Goal: Task Accomplishment & Management: Use online tool/utility

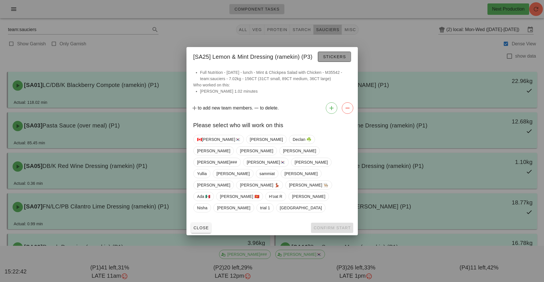
click at [338, 62] on button "Stickers" at bounding box center [334, 57] width 33 height 10
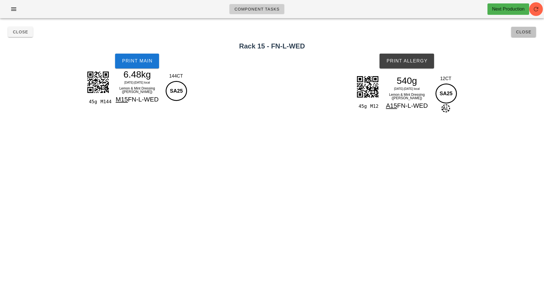
click at [529, 33] on span "Close" at bounding box center [524, 32] width 16 height 5
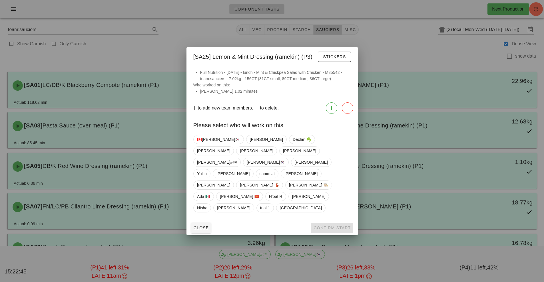
click at [276, 65] on div "[SA25] Lemon & Mint Dressing (ramekin) (P3) Stickers" at bounding box center [271, 56] width 171 height 18
click at [335, 59] on span "Stickers" at bounding box center [334, 57] width 23 height 5
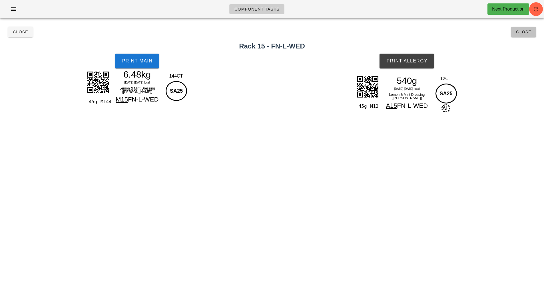
click at [529, 31] on span "Close" at bounding box center [524, 32] width 16 height 5
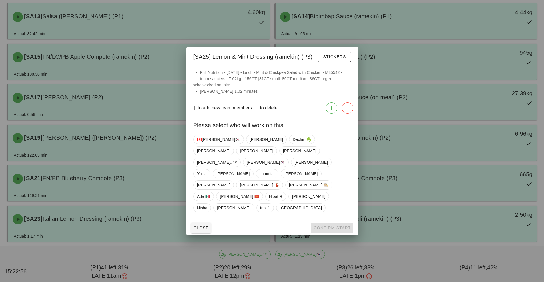
scroll to position [313, 0]
click at [381, 24] on div at bounding box center [272, 141] width 544 height 282
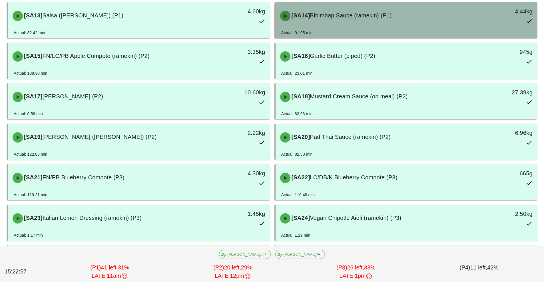
click at [344, 24] on div "[SA14] Bibimbap Sauce (ramekin) (P1)" at bounding box center [374, 15] width 194 height 17
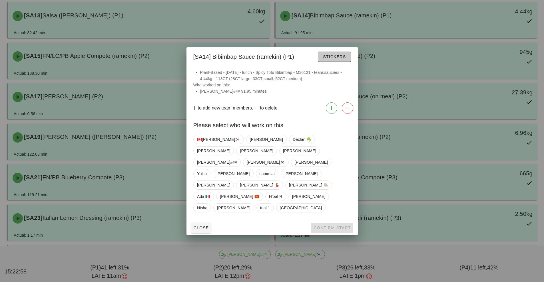
click at [330, 59] on span "Stickers" at bounding box center [334, 57] width 23 height 5
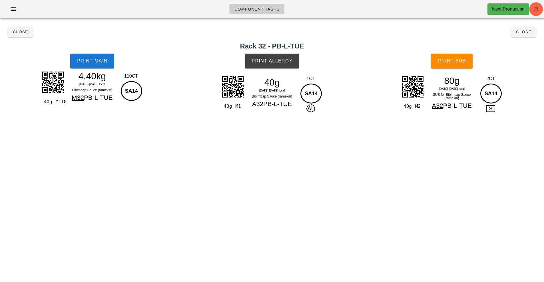
click at [456, 204] on div "Component Tasks Next Production team:sauciers All veg protein starch sauciers m…" at bounding box center [272, 141] width 544 height 282
click at [465, 205] on div "Component Tasks Next Production team:sauciers All veg protein starch sauciers m…" at bounding box center [272, 141] width 544 height 282
click at [528, 35] on button "Close" at bounding box center [523, 32] width 25 height 10
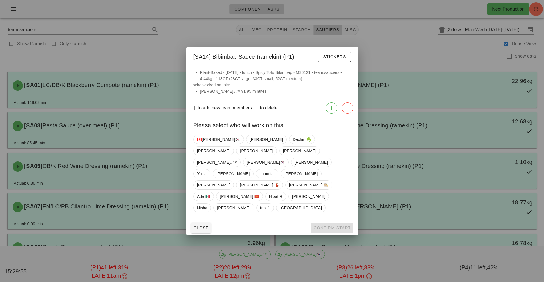
click at [409, 48] on div at bounding box center [272, 141] width 544 height 282
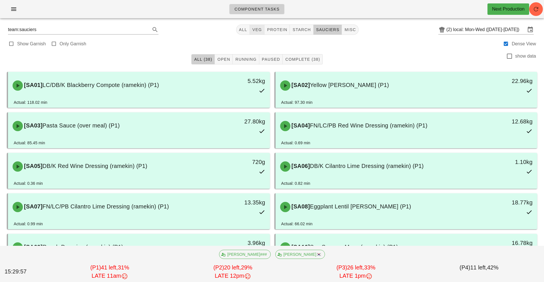
click at [255, 33] on button "veg" at bounding box center [257, 30] width 15 height 10
type input "team:veg"
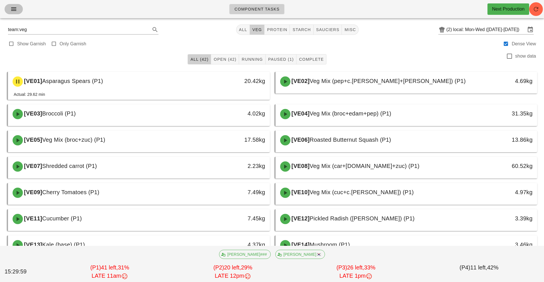
click at [13, 11] on icon "button" at bounding box center [13, 9] width 7 height 7
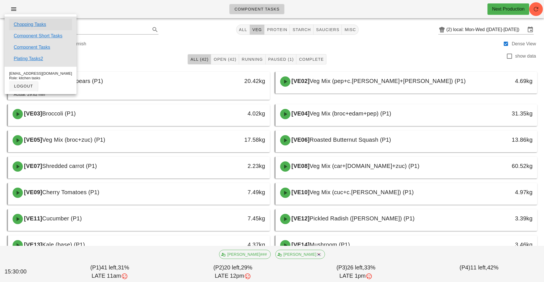
click at [41, 24] on link "Chopping Tasks" at bounding box center [30, 24] width 33 height 7
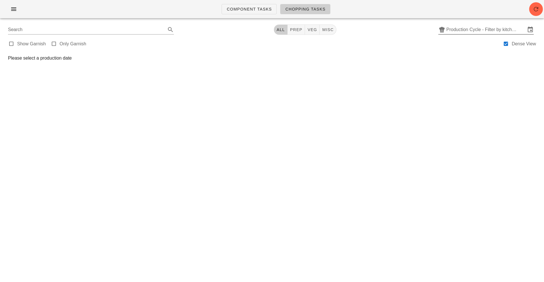
click at [481, 33] on input "Production Cycle - Filter by kitchen production schedules" at bounding box center [485, 29] width 79 height 9
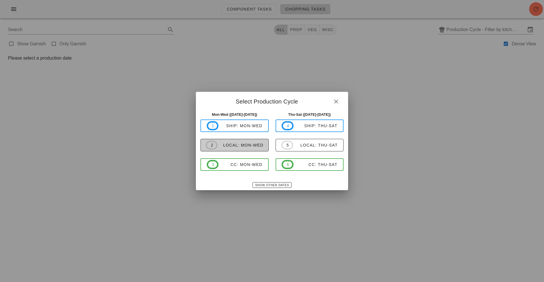
click at [256, 143] on div "local: Mon-Wed" at bounding box center [241, 145] width 46 height 5
type input "local: Mon-Wed ([DATE]-[DATE])"
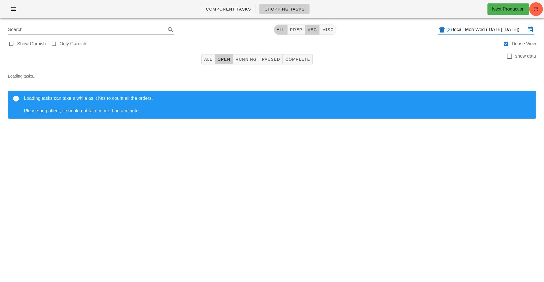
click at [310, 28] on span "veg" at bounding box center [312, 29] width 10 height 5
type input "team:veg"
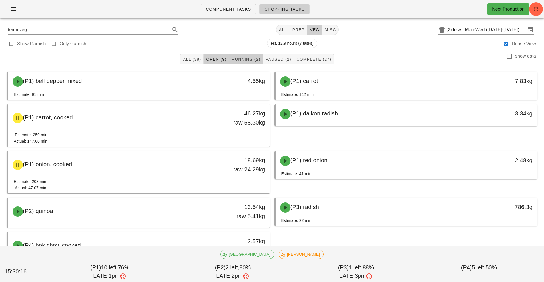
click at [253, 61] on span "Running (2)" at bounding box center [245, 59] width 29 height 5
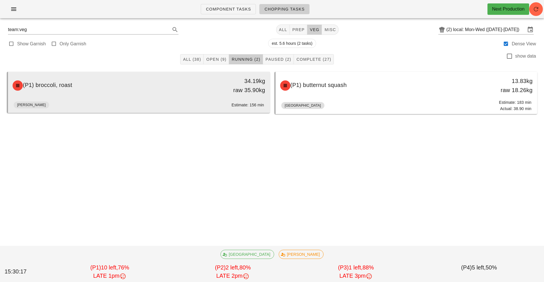
click at [166, 93] on div "(P1) broccoli, roast" at bounding box center [106, 85] width 194 height 17
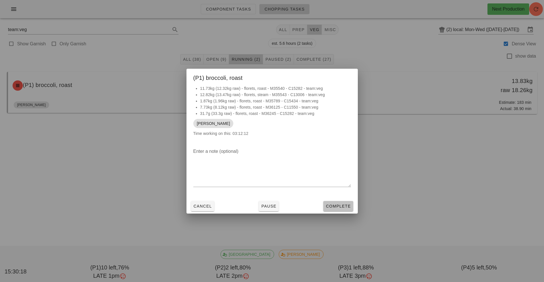
click at [336, 206] on span "Complete" at bounding box center [338, 206] width 25 height 5
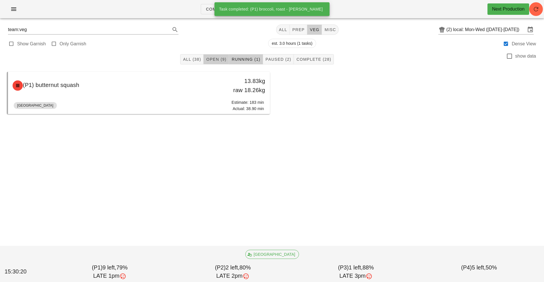
click at [213, 60] on span "Open (9)" at bounding box center [216, 59] width 21 height 5
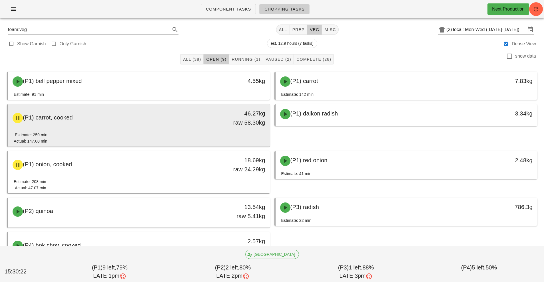
click at [164, 128] on div "(P1) carrot, cooked 46.27kg raw 58.30kg" at bounding box center [139, 118] width 260 height 25
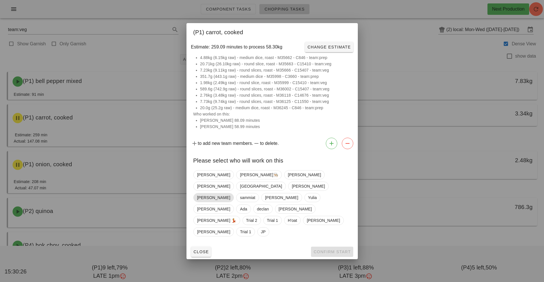
click at [234, 193] on span "[PERSON_NAME]" at bounding box center [213, 197] width 41 height 9
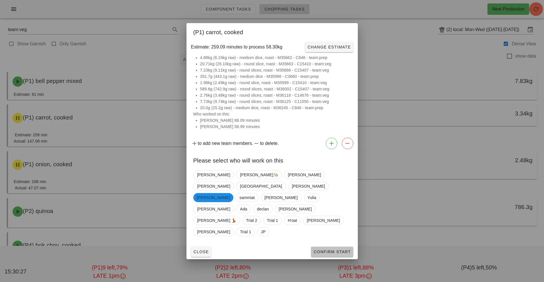
click at [334, 250] on span "Confirm Start" at bounding box center [331, 252] width 37 height 5
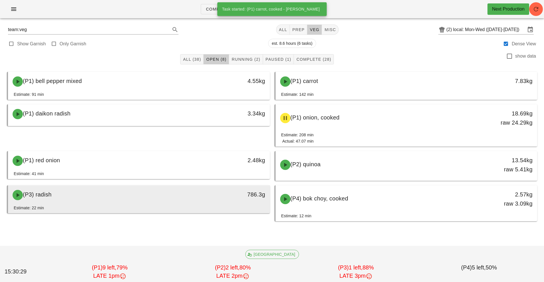
click at [215, 200] on div "786.3g" at bounding box center [236, 195] width 65 height 17
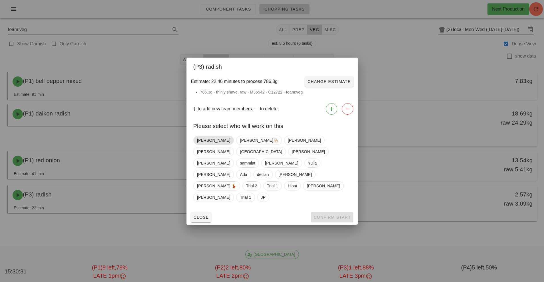
click at [206, 145] on span "[PERSON_NAME]" at bounding box center [213, 140] width 41 height 9
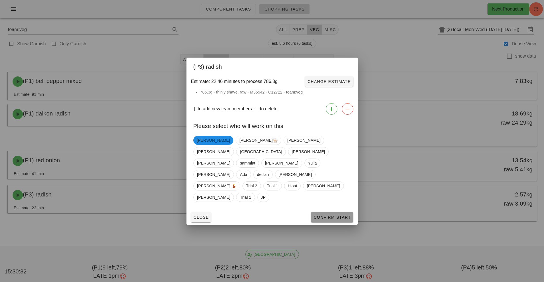
click at [334, 212] on button "Confirm Start" at bounding box center [332, 217] width 42 height 10
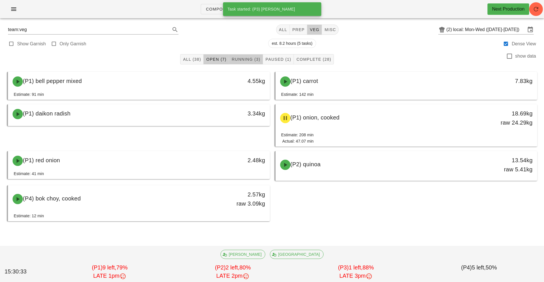
click at [248, 58] on span "Running (3)" at bounding box center [245, 59] width 29 height 5
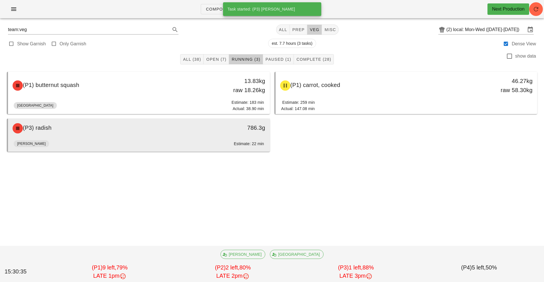
click at [207, 128] on div "786.3g" at bounding box center [236, 127] width 58 height 9
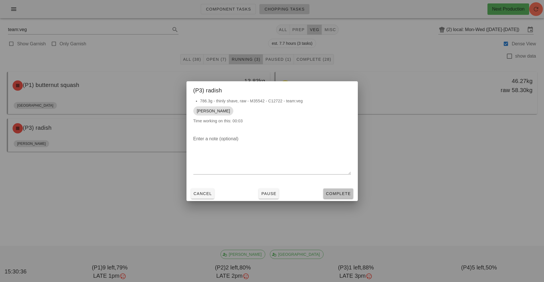
click at [343, 192] on span "Complete" at bounding box center [338, 194] width 25 height 5
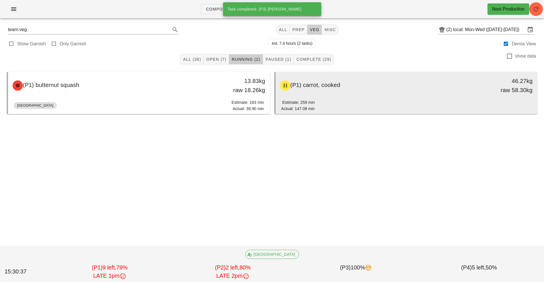
click at [380, 92] on div "(P1) carrot, cooked" at bounding box center [374, 85] width 194 height 17
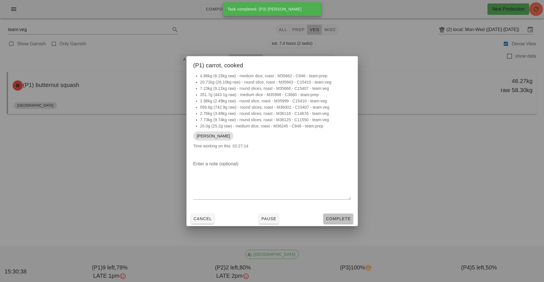
click at [338, 218] on span "Complete" at bounding box center [338, 219] width 25 height 5
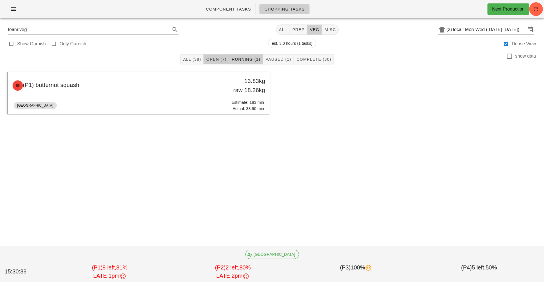
click at [216, 59] on span "Open (7)" at bounding box center [216, 59] width 21 height 5
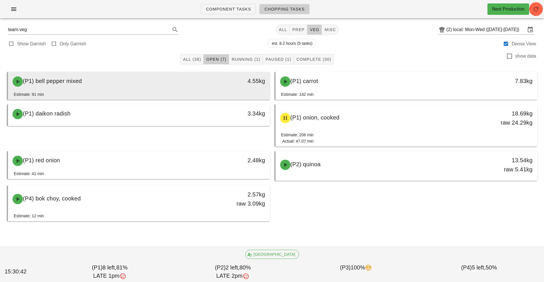
click at [170, 93] on div "Estimate: 91 min" at bounding box center [139, 95] width 250 height 9
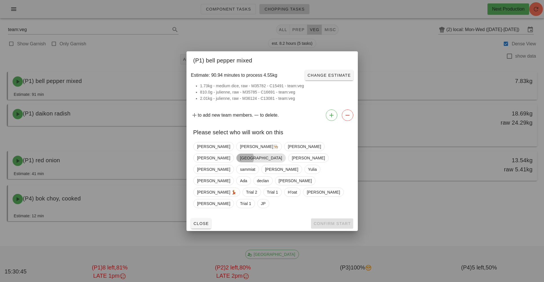
click at [282, 159] on span "[GEOGRAPHIC_DATA]" at bounding box center [261, 158] width 42 height 9
click at [338, 222] on span "Confirm Start" at bounding box center [331, 224] width 37 height 5
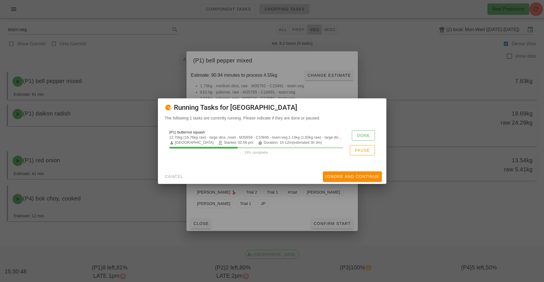
click at [444, 212] on div at bounding box center [272, 141] width 544 height 282
click at [362, 136] on span "Done" at bounding box center [363, 135] width 13 height 5
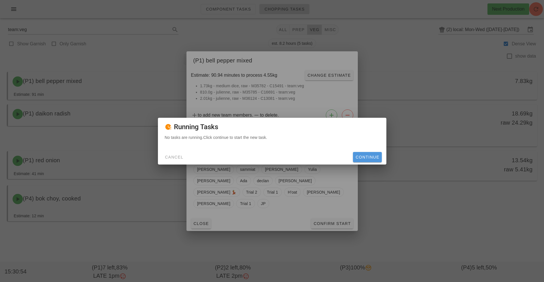
click at [365, 157] on span "Continue" at bounding box center [367, 157] width 24 height 5
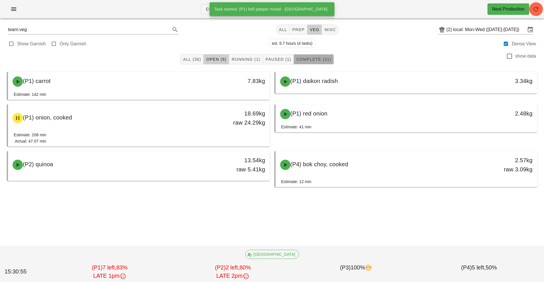
click at [318, 59] on span "Complete (31)" at bounding box center [313, 59] width 35 height 5
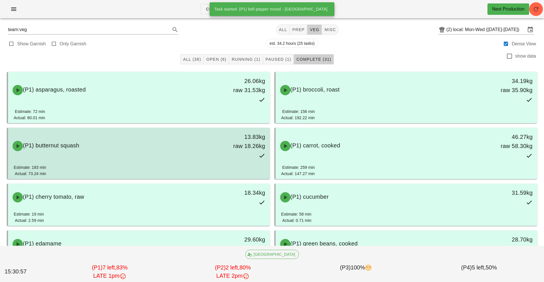
click at [202, 159] on div "(P1) butternut squash 13.83kg raw 18.26kg" at bounding box center [139, 146] width 260 height 34
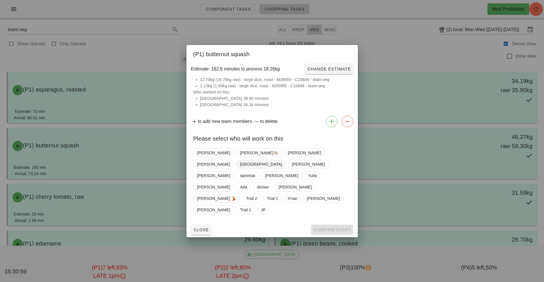
click at [282, 164] on span "[GEOGRAPHIC_DATA]" at bounding box center [261, 164] width 42 height 9
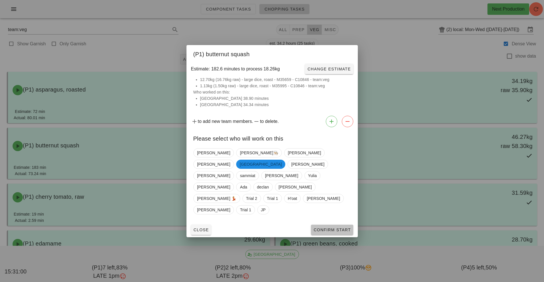
click at [338, 228] on span "Confirm Start" at bounding box center [331, 230] width 37 height 5
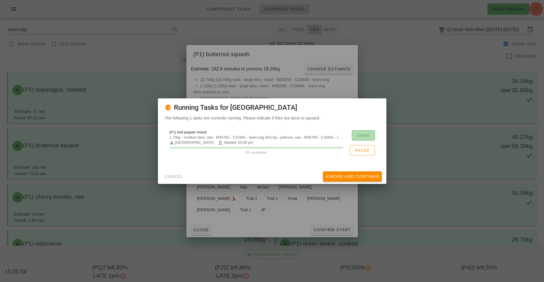
click at [365, 135] on span "Done" at bounding box center [363, 135] width 13 height 5
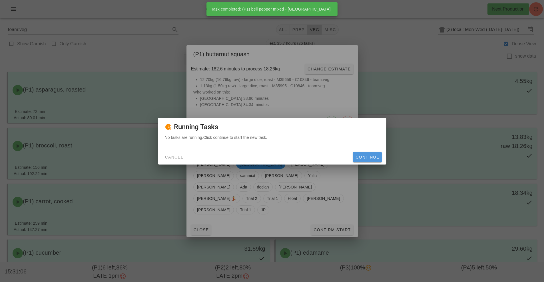
click at [370, 157] on span "Continue" at bounding box center [367, 157] width 24 height 5
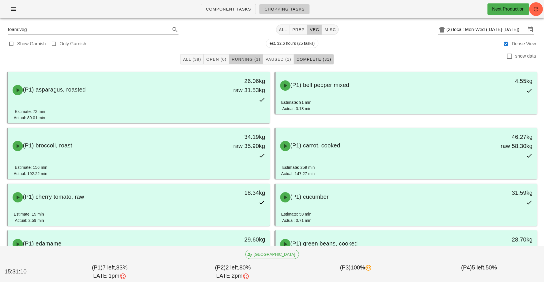
click at [240, 58] on span "Running (1)" at bounding box center [245, 59] width 29 height 5
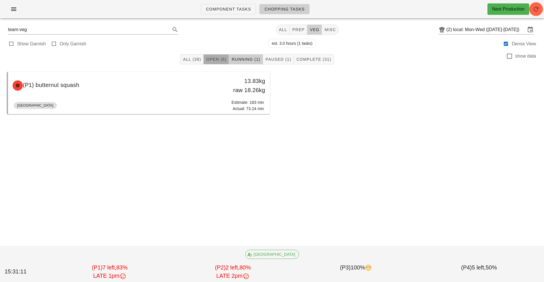
click at [216, 59] on span "Open (6)" at bounding box center [216, 59] width 21 height 5
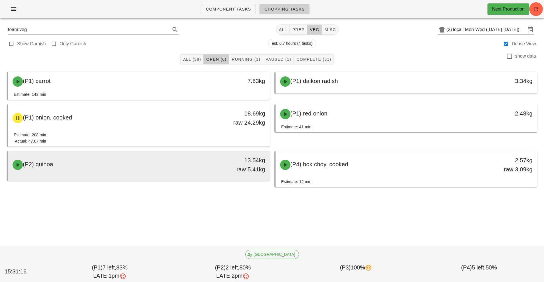
click at [169, 162] on div "(P2) quinoa" at bounding box center [106, 164] width 194 height 17
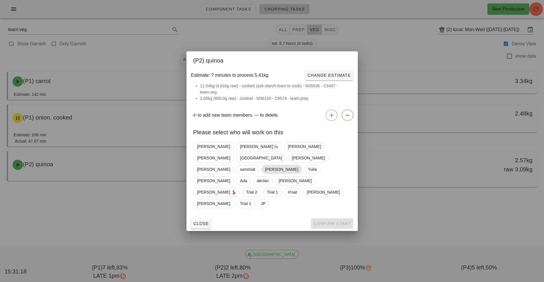
click at [265, 170] on span "[PERSON_NAME]" at bounding box center [281, 169] width 33 height 9
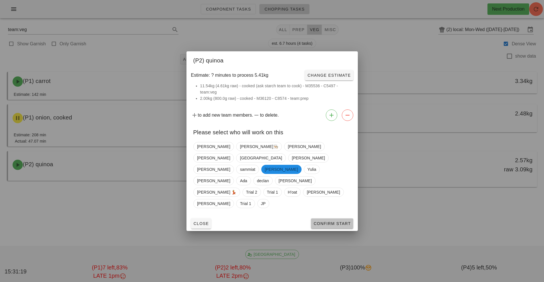
click at [334, 222] on span "Confirm Start" at bounding box center [331, 224] width 37 height 5
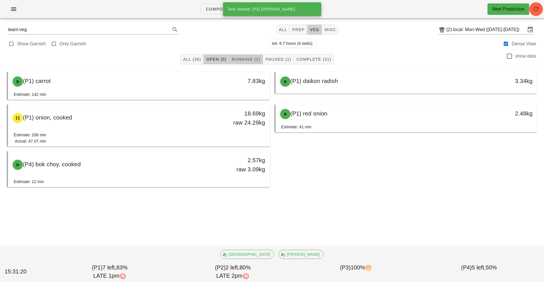
click at [244, 57] on span "Running (2)" at bounding box center [245, 59] width 29 height 5
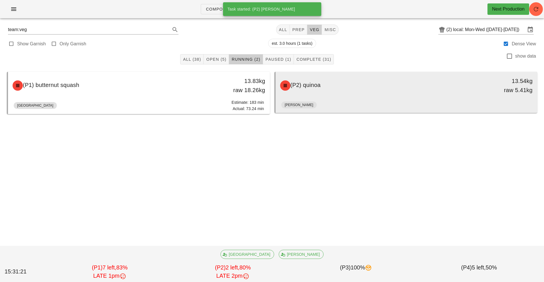
click at [361, 89] on div "(P2) quinoa" at bounding box center [374, 85] width 194 height 17
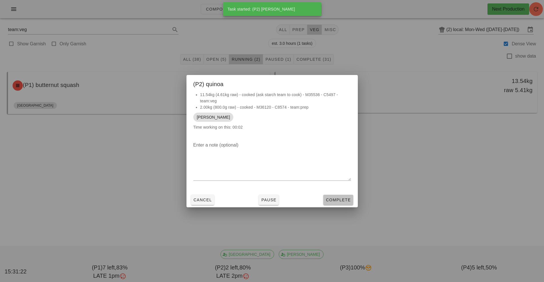
click at [345, 200] on span "Complete" at bounding box center [338, 200] width 25 height 5
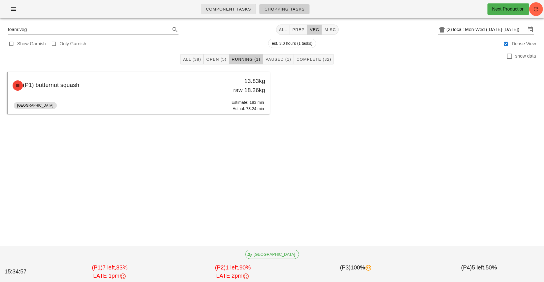
click at [238, 9] on span "Component Tasks" at bounding box center [228, 9] width 45 height 5
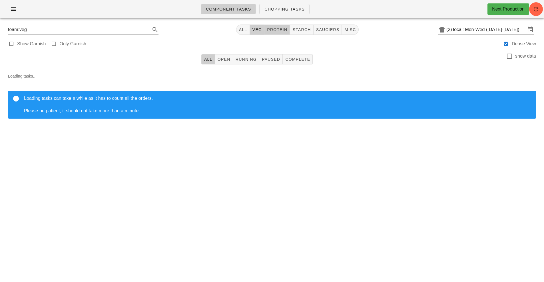
click at [282, 35] on button "protein" at bounding box center [276, 30] width 25 height 10
type input "team:protein"
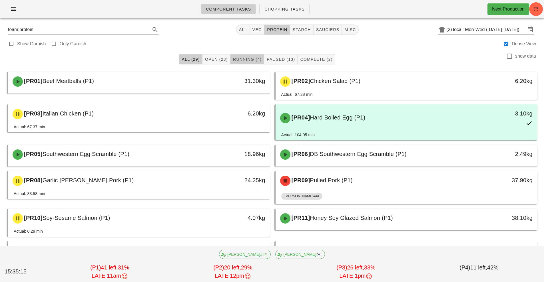
click at [247, 60] on span "Running (4)" at bounding box center [247, 59] width 29 height 5
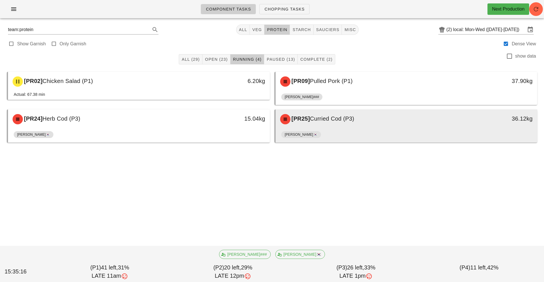
click at [347, 132] on div "[PERSON_NAME]🇰🇷" at bounding box center [406, 136] width 250 height 14
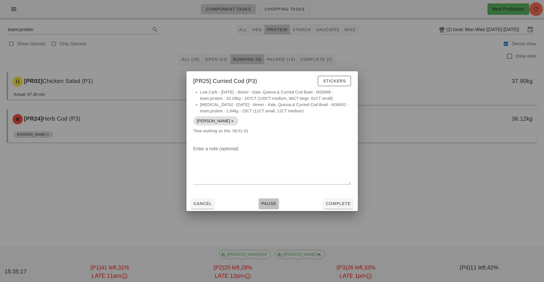
click at [270, 204] on span "Pause" at bounding box center [268, 204] width 15 height 5
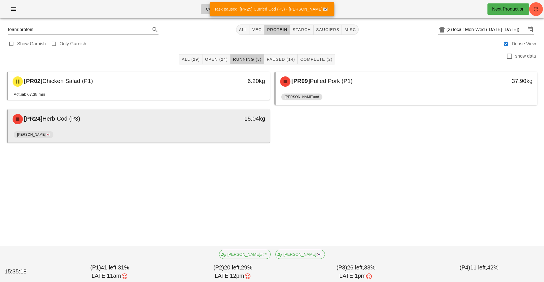
click at [198, 124] on div "[PR24] Herb Cod (P3)" at bounding box center [106, 119] width 194 height 17
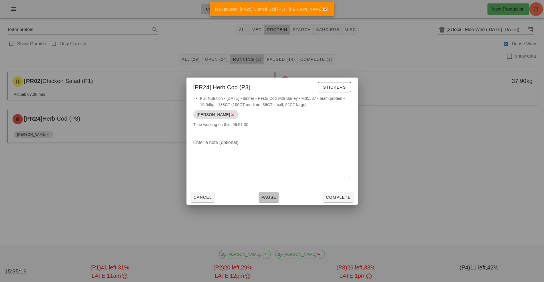
click at [272, 201] on button "Pause" at bounding box center [269, 197] width 20 height 10
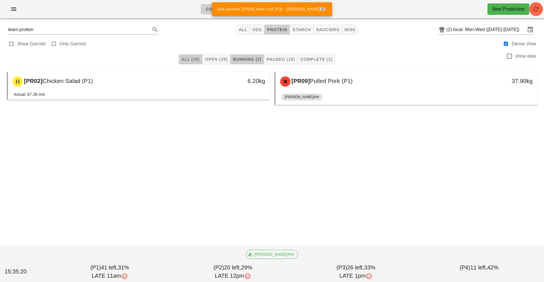
click at [191, 61] on span "All (29)" at bounding box center [190, 59] width 18 height 5
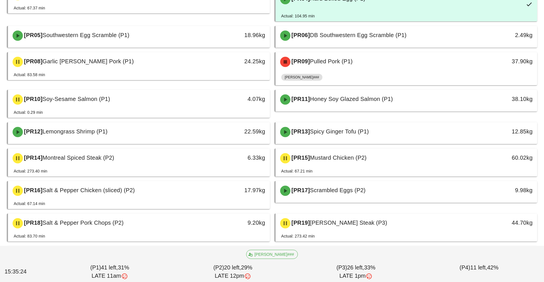
scroll to position [120, 0]
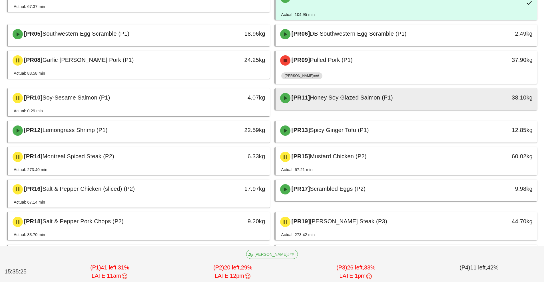
click at [383, 105] on div "[PR11] Honey Soy Glazed Salmon (P1)" at bounding box center [374, 98] width 194 height 17
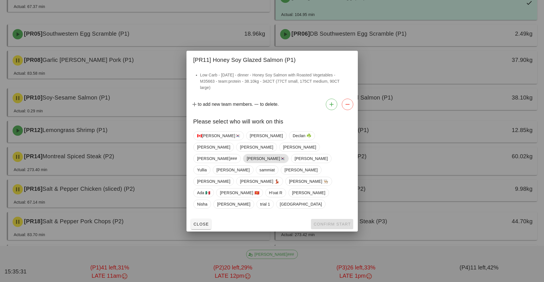
click at [247, 163] on span "[PERSON_NAME]🇰🇷" at bounding box center [266, 158] width 38 height 9
click at [327, 222] on span "Confirm Start" at bounding box center [331, 224] width 37 height 5
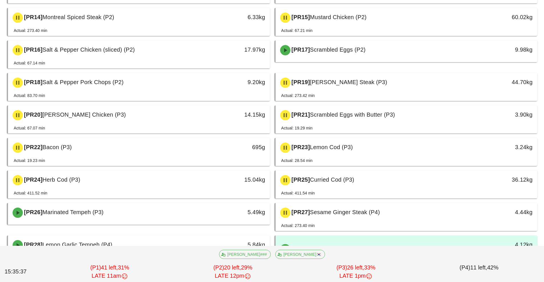
scroll to position [322, 0]
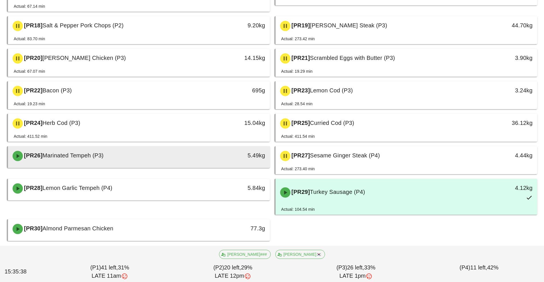
click at [214, 154] on div "5.49kg" at bounding box center [236, 155] width 58 height 9
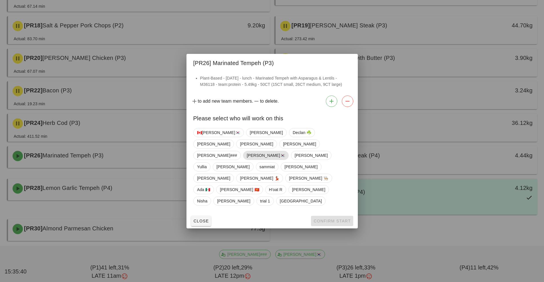
click at [247, 160] on span "[PERSON_NAME]🇰🇷" at bounding box center [266, 155] width 38 height 9
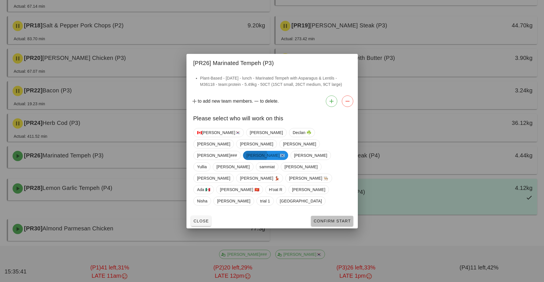
click at [331, 219] on span "Confirm Start" at bounding box center [331, 221] width 37 height 5
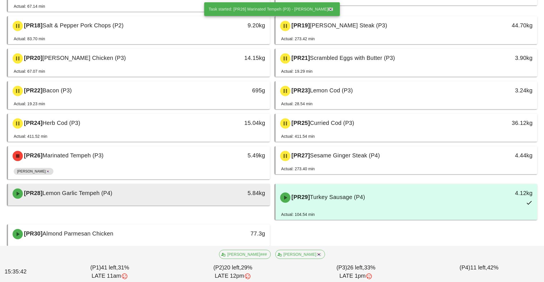
click at [180, 192] on div "[PR28] Lemon Garlic Tempeh (P4)" at bounding box center [106, 193] width 194 height 17
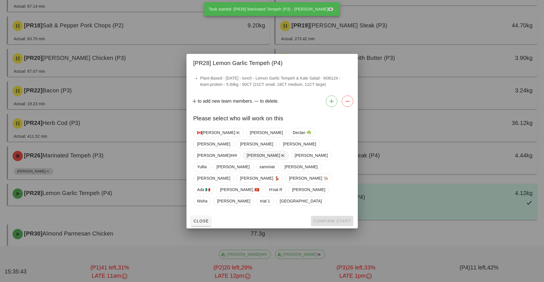
click at [247, 160] on span "[PERSON_NAME]🇰🇷" at bounding box center [266, 155] width 38 height 9
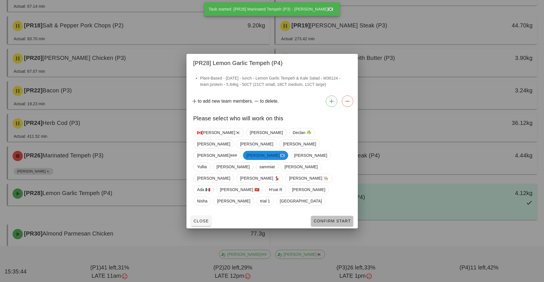
click at [326, 219] on span "Confirm Start" at bounding box center [331, 221] width 37 height 5
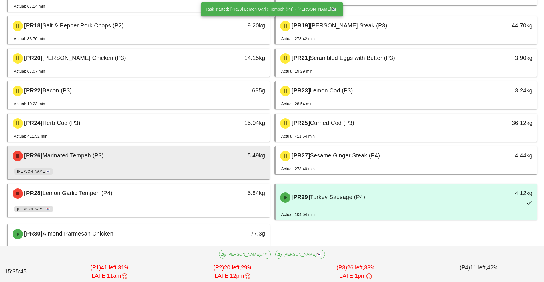
click at [180, 164] on div "[PR26] Marinated Tempeh (P3)" at bounding box center [106, 156] width 194 height 17
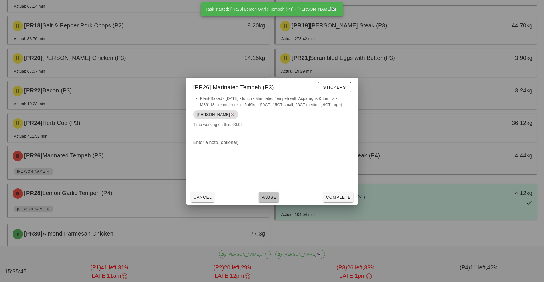
click at [264, 196] on span "Pause" at bounding box center [268, 197] width 15 height 5
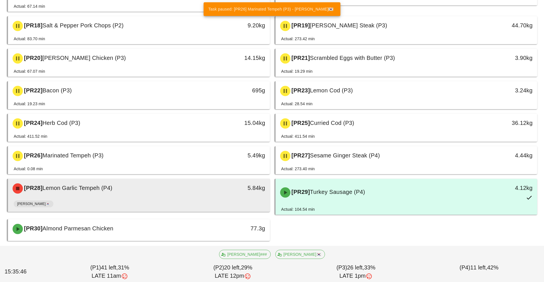
click at [188, 195] on div "[PR28] Lemon Garlic Tempeh (P4)" at bounding box center [106, 188] width 194 height 17
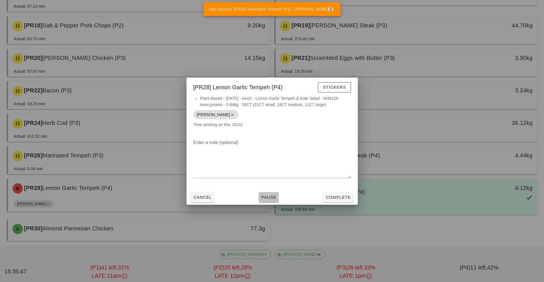
click at [268, 196] on span "Pause" at bounding box center [268, 197] width 15 height 5
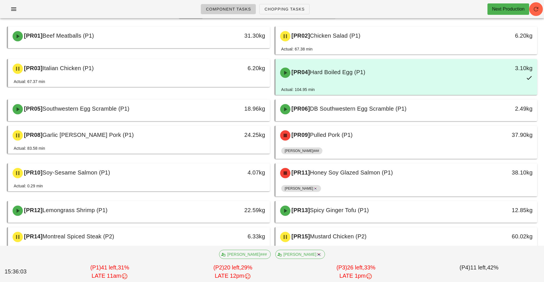
scroll to position [45, 0]
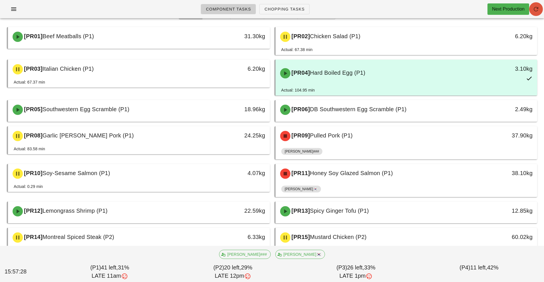
click at [538, 11] on icon "button" at bounding box center [536, 9] width 7 height 7
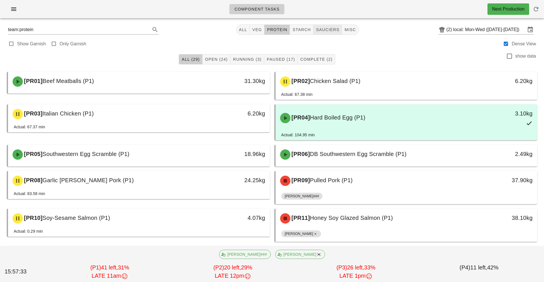
click at [331, 30] on span "sauciers" at bounding box center [328, 29] width 24 height 5
type input "team:sauciers"
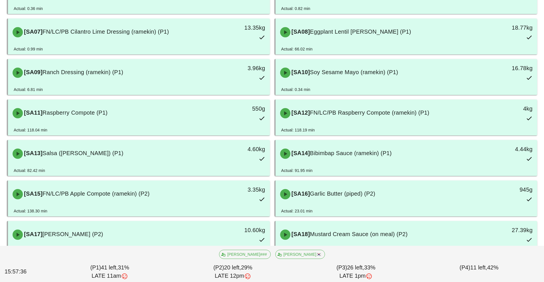
scroll to position [179, 0]
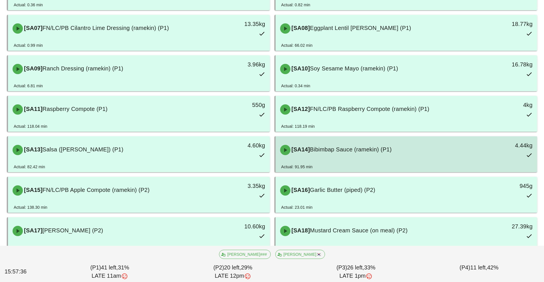
click at [379, 154] on div "[SA14] Bibimbap Sauce (ramekin) (P1)" at bounding box center [374, 150] width 194 height 17
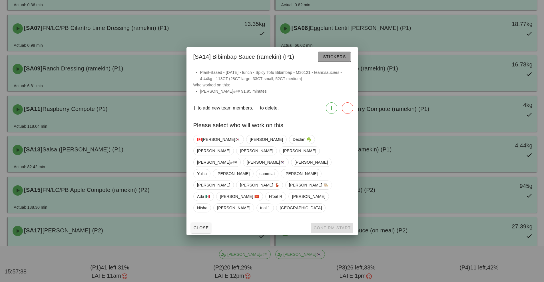
click at [332, 59] on span "Stickers" at bounding box center [334, 57] width 23 height 5
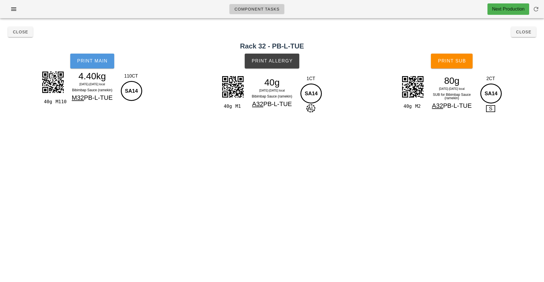
click at [95, 57] on button "Print Main" at bounding box center [92, 61] width 44 height 15
